Goal: Task Accomplishment & Management: Manage account settings

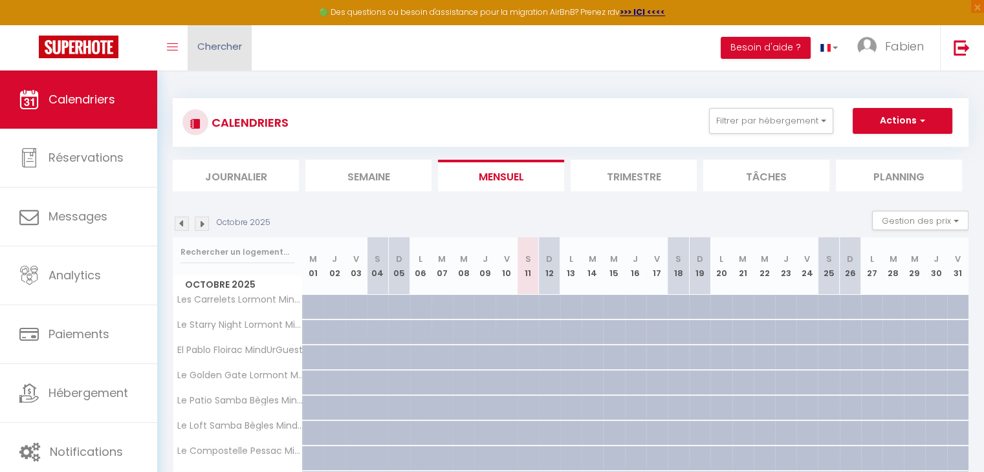
click at [230, 50] on span "Chercher" at bounding box center [219, 46] width 45 height 14
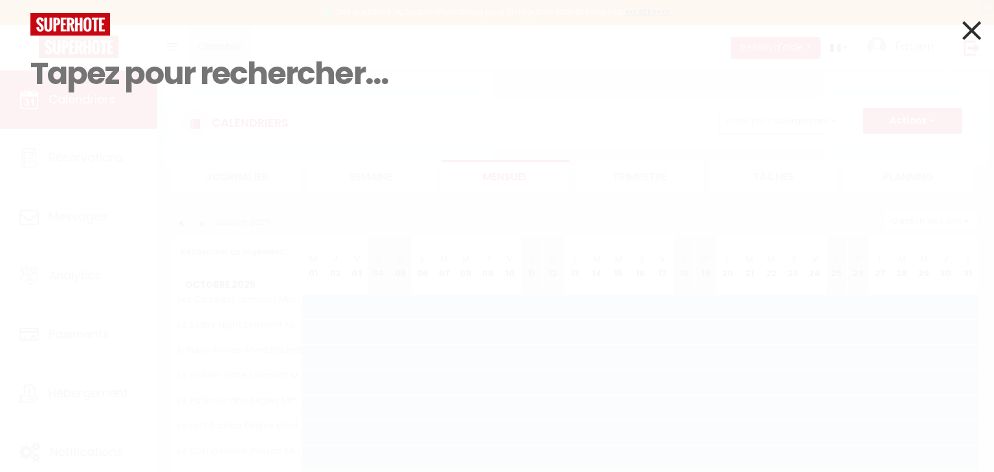
paste input "[PERSON_NAME]"
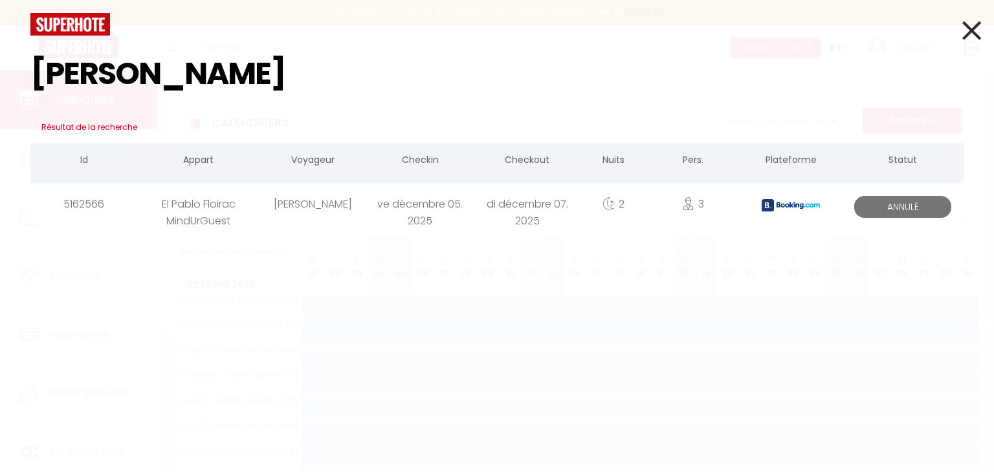
type input "[PERSON_NAME]"
click at [245, 223] on div "El Pablo Floirac MindUrGuest" at bounding box center [198, 204] width 121 height 42
select select
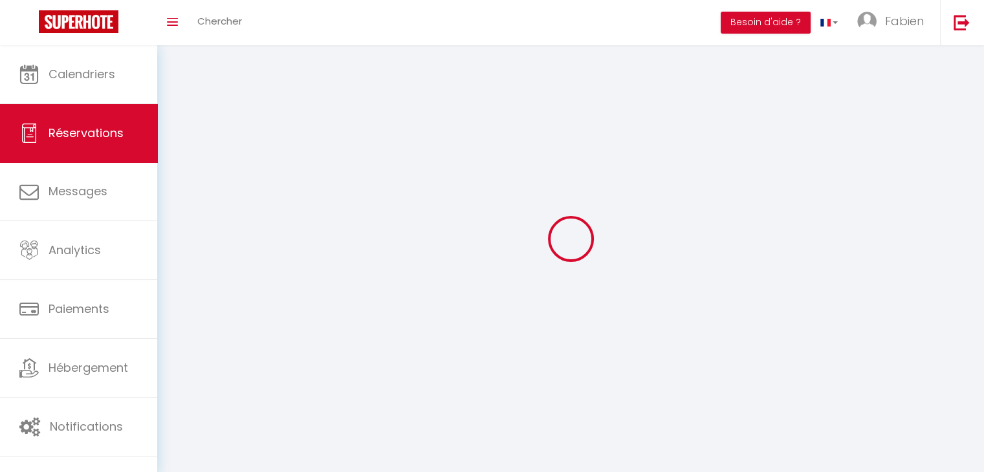
select select
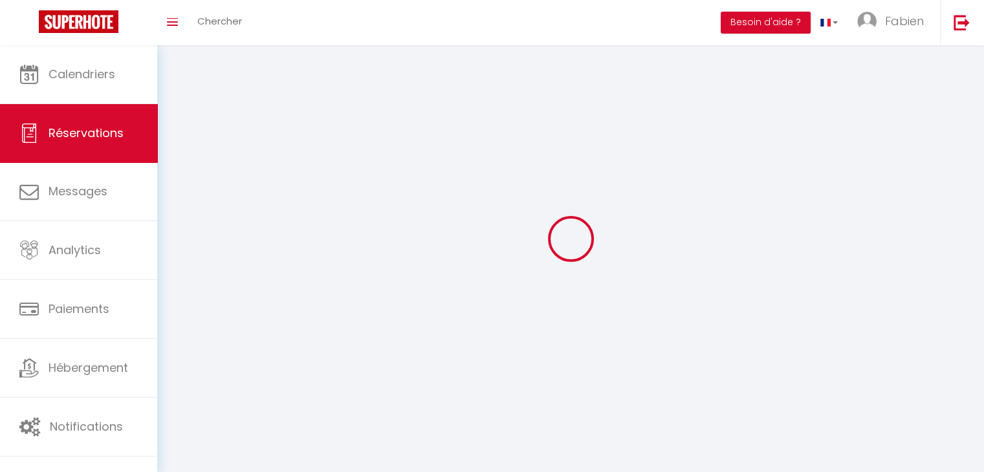
select select
checkbox input "false"
select select
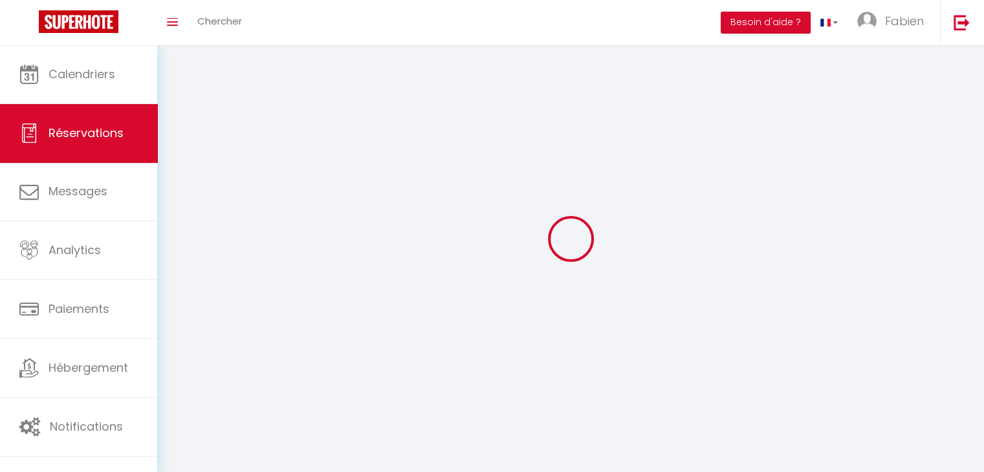
select select
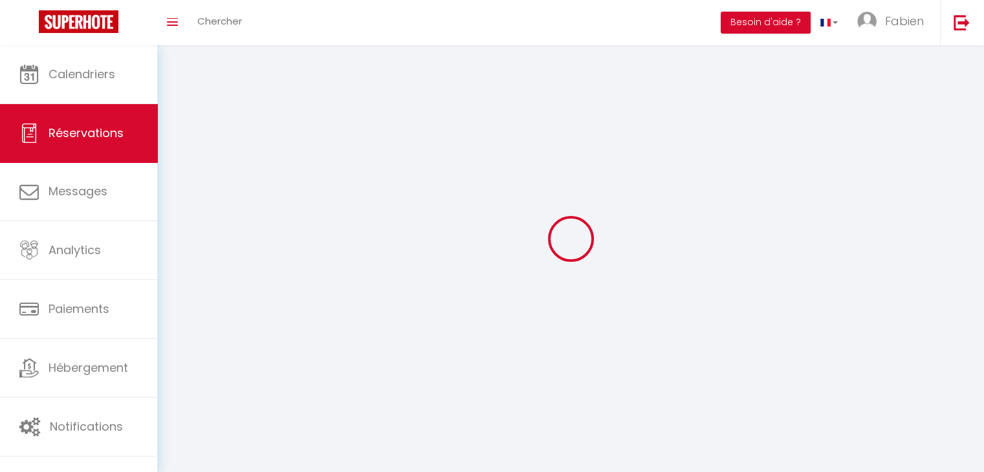
checkbox input "false"
select select
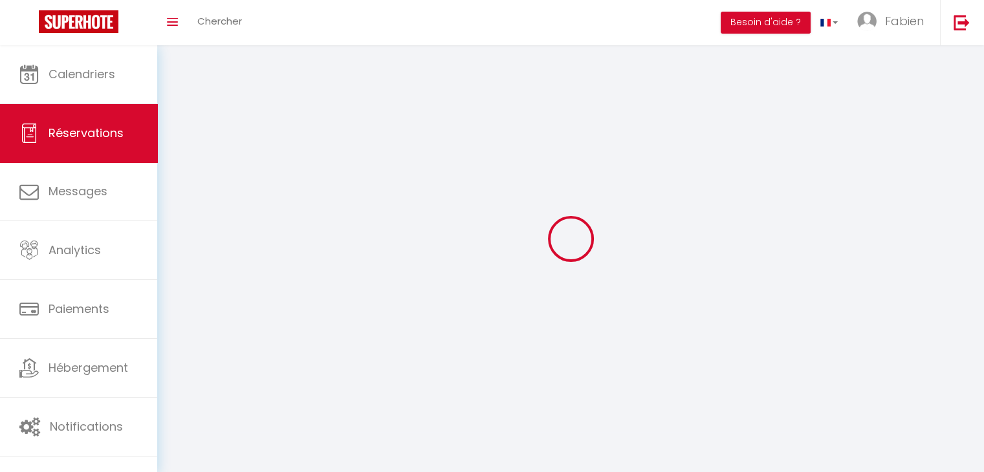
select select
checkbox input "false"
select select
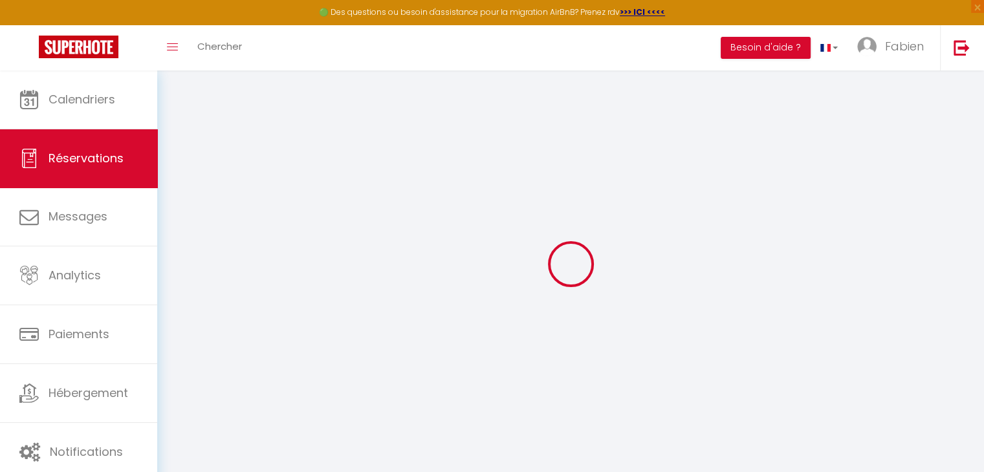
select select
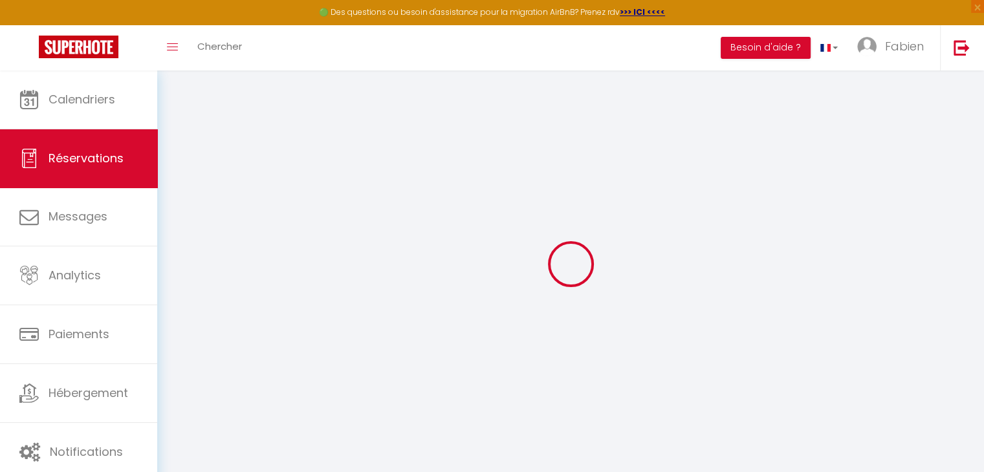
select select
checkbox input "false"
type input "Dusaulcy"
type input "[PERSON_NAME]"
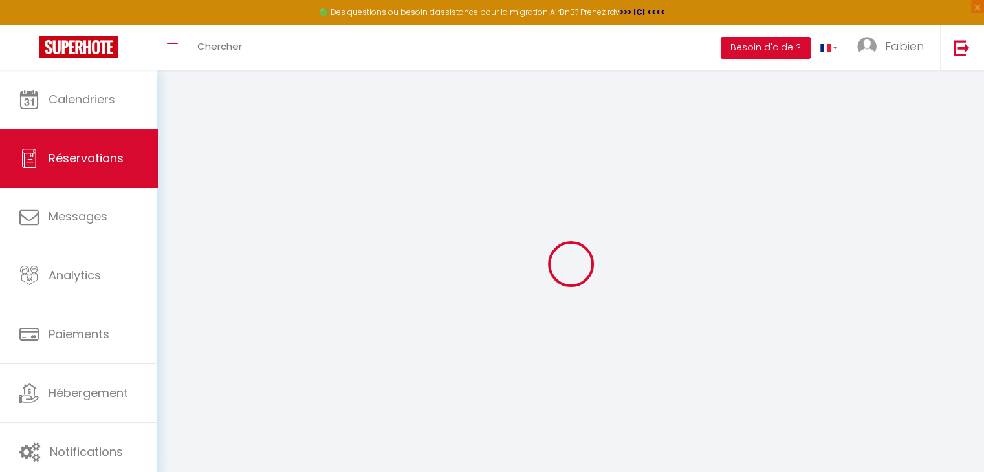
type input "[EMAIL_ADDRESS][DOMAIN_NAME]"
type input "[PHONE_NUMBER]"
select select "FR"
type input "9.23"
type input "46.3"
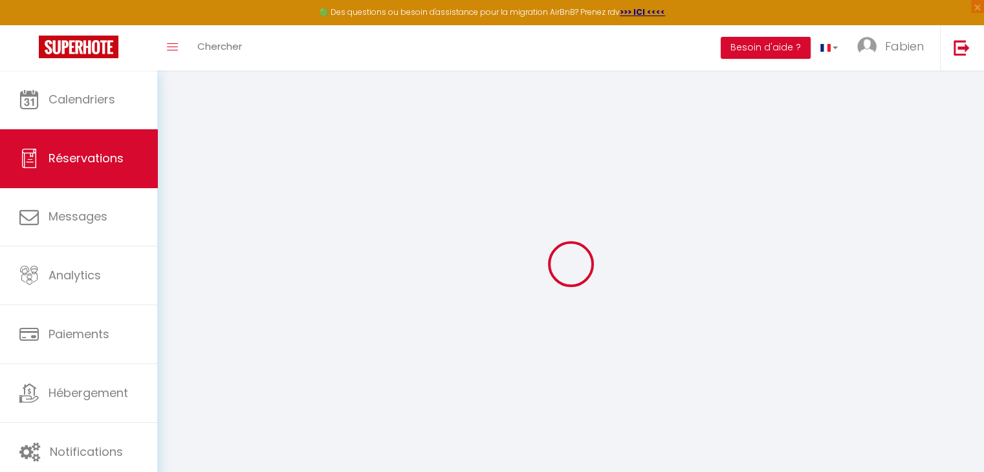
select select "8361"
select select "0"
select select
type input "3"
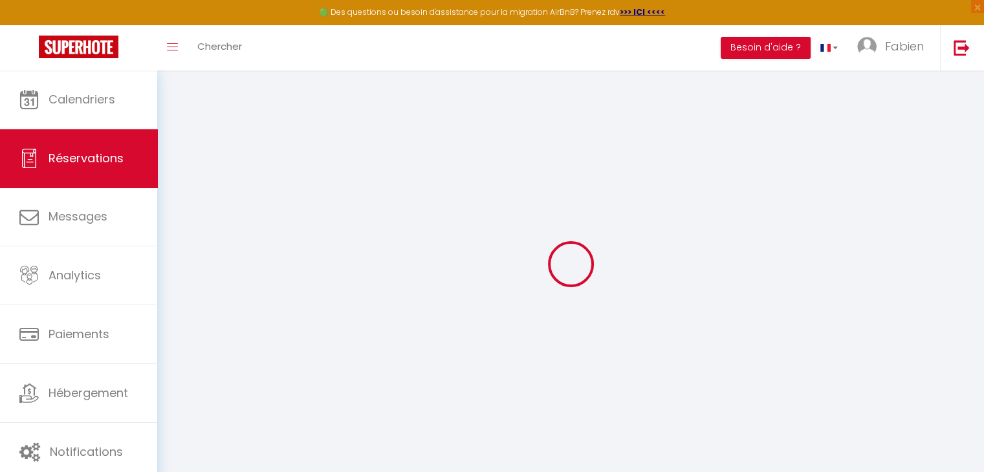
select select "10"
select select
type input "203.14"
checkbox input "false"
type input "276.44"
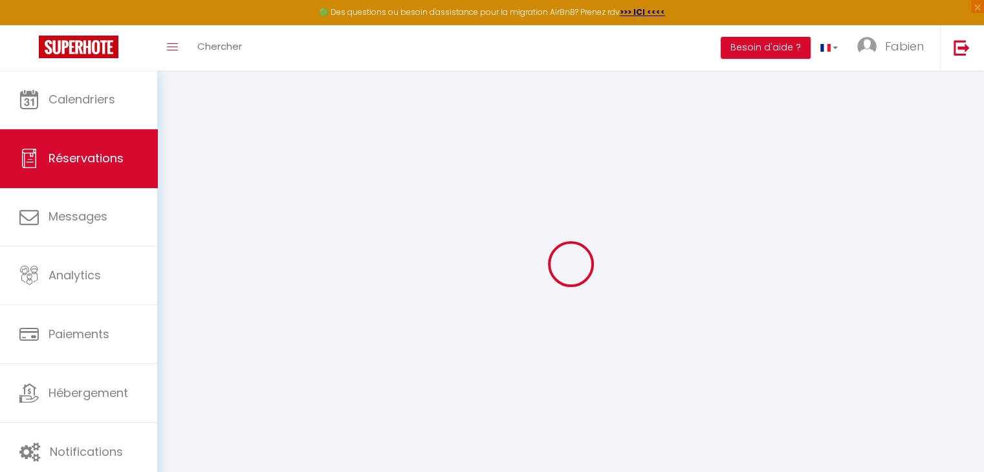
select select "2"
type input "0"
select select
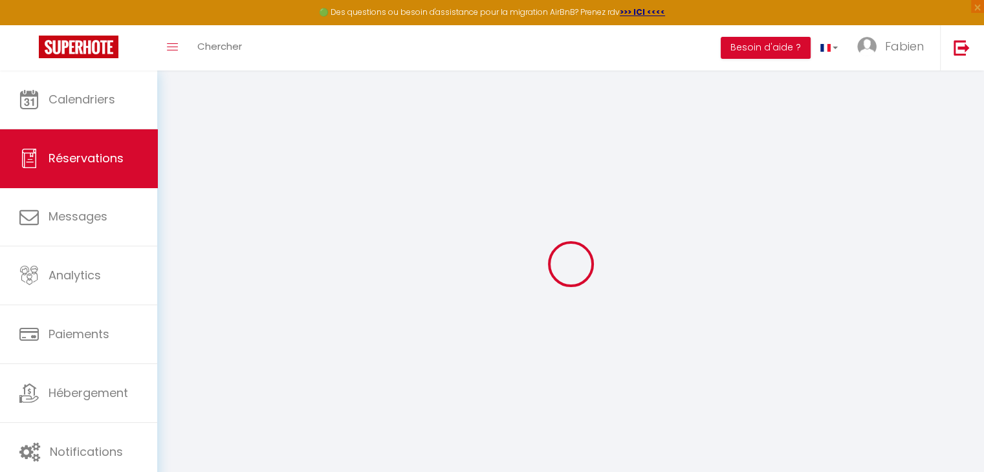
select select
select select "14"
checkbox input "false"
select select
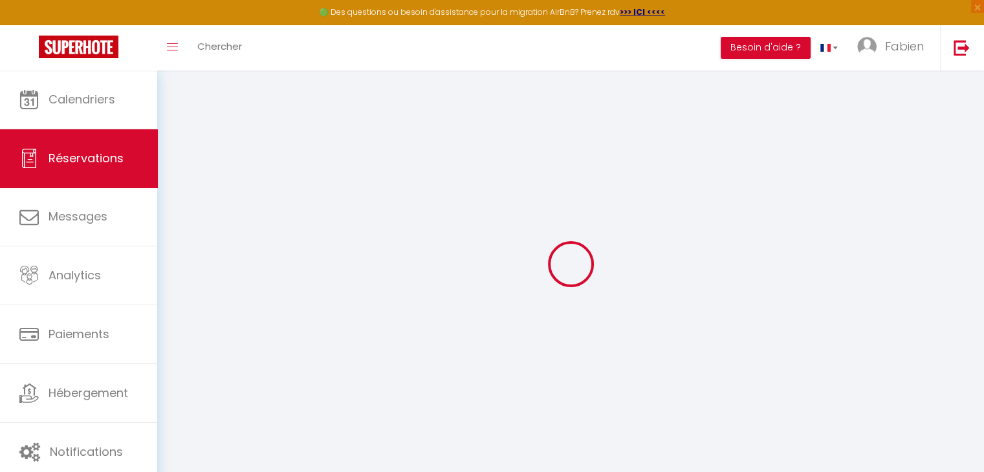
checkbox input "false"
select select
checkbox input "false"
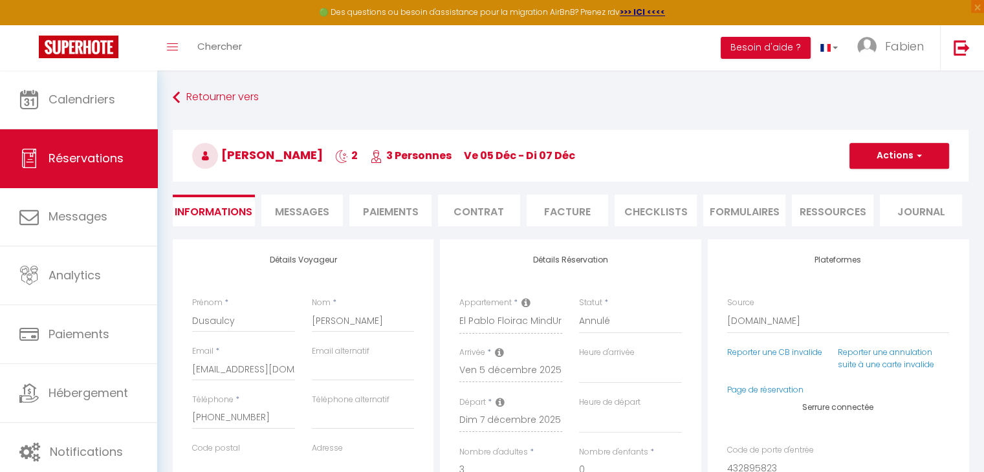
type input "60"
type input "13.3"
select select
checkbox input "false"
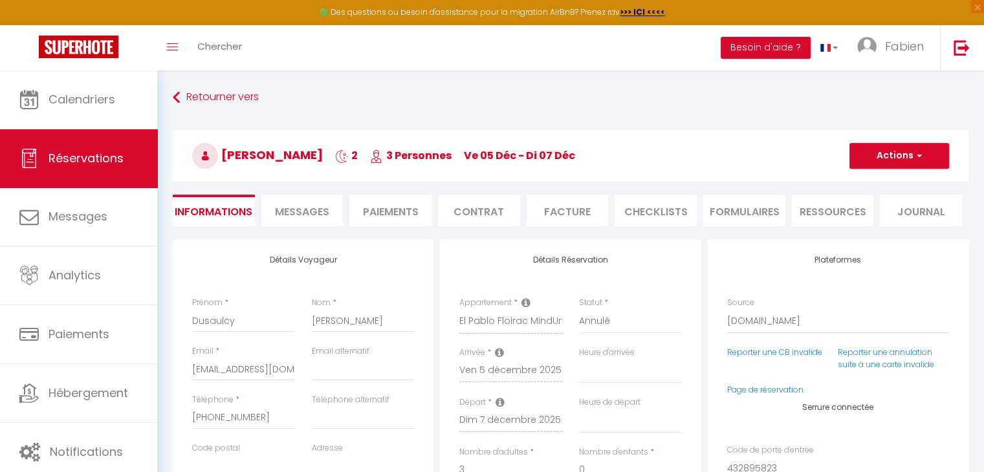
select select
click at [573, 219] on li "Facture" at bounding box center [568, 211] width 82 height 32
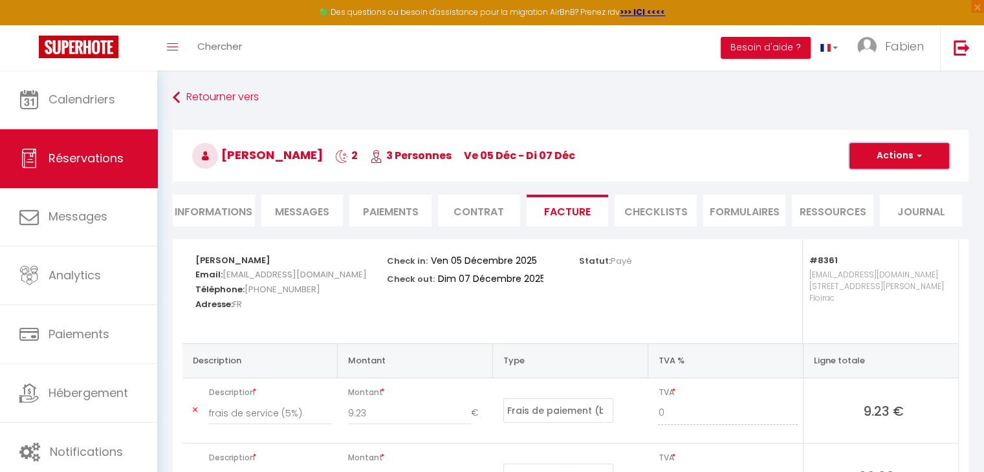
click at [890, 153] on button "Actions" at bounding box center [900, 156] width 100 height 26
click at [875, 203] on link "Aperçu et éditer" at bounding box center [889, 201] width 109 height 17
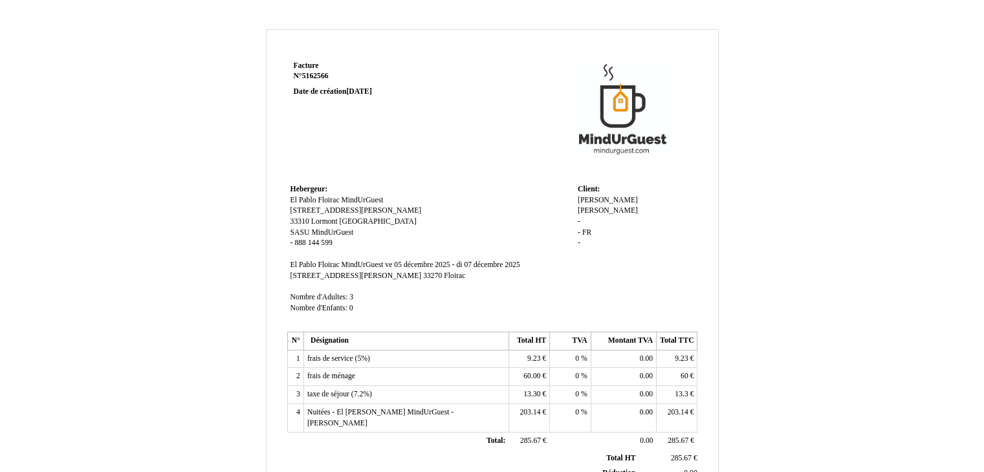
scroll to position [308, 0]
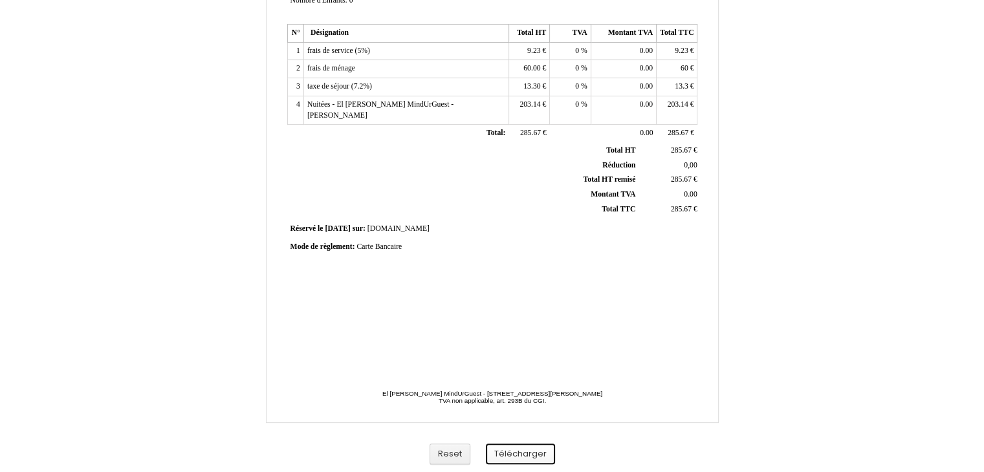
click at [522, 453] on button "Télécharger" at bounding box center [520, 454] width 69 height 21
